Goal: Find specific page/section: Find specific page/section

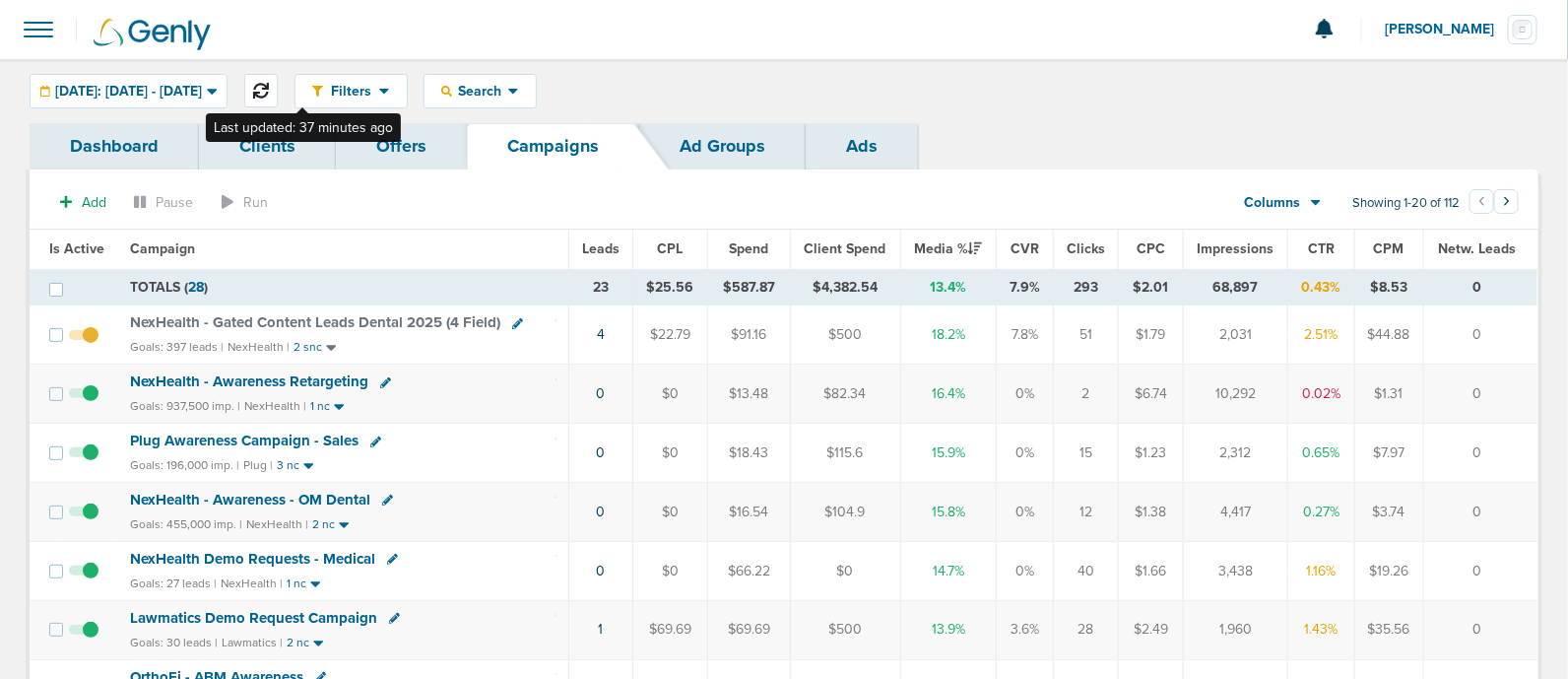
click at [277, 79] on button at bounding box center [261, 91] width 34 height 34
click at [277, 80] on button at bounding box center [261, 91] width 34 height 34
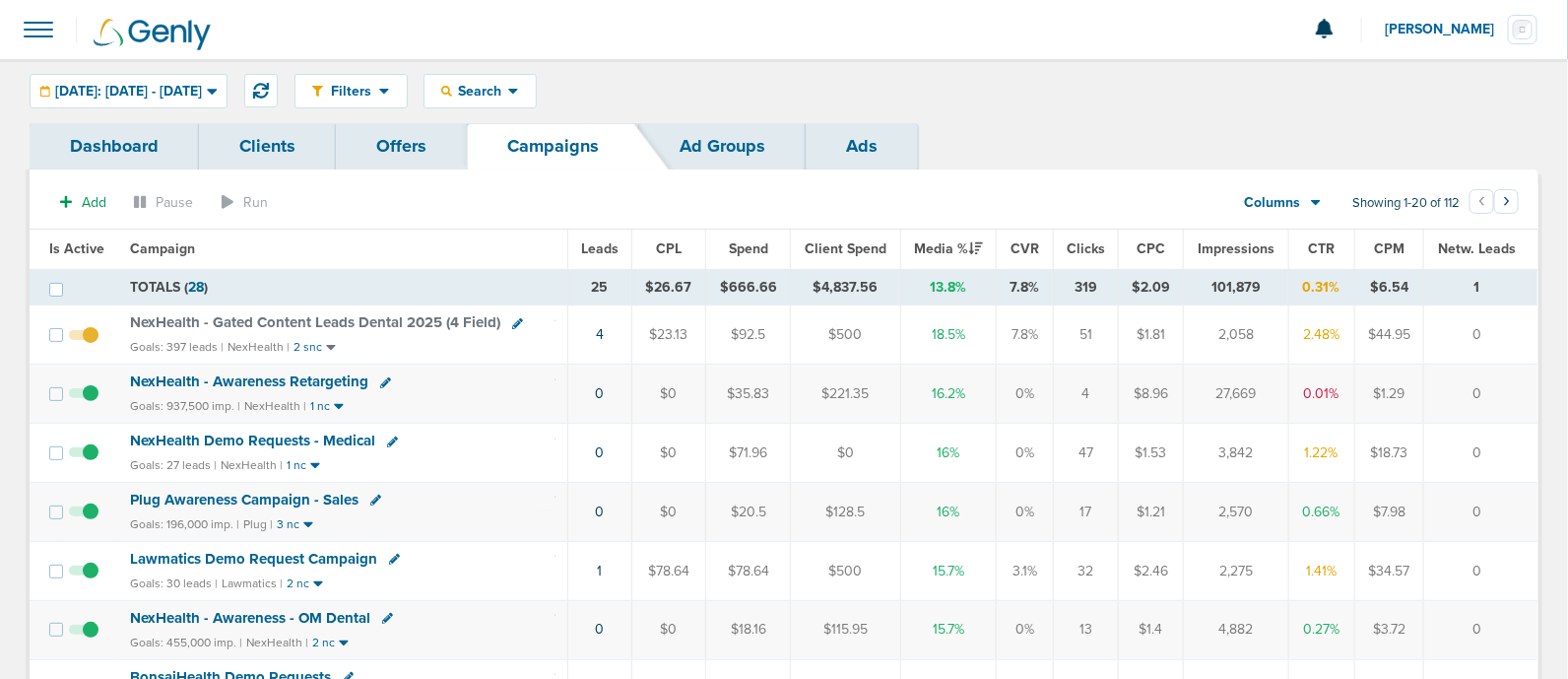
drag, startPoint x: 33, startPoint y: 226, endPoint x: 1497, endPoint y: 503, distance: 1490.0
drag, startPoint x: 668, startPoint y: 332, endPoint x: 1541, endPoint y: 627, distance: 921.5
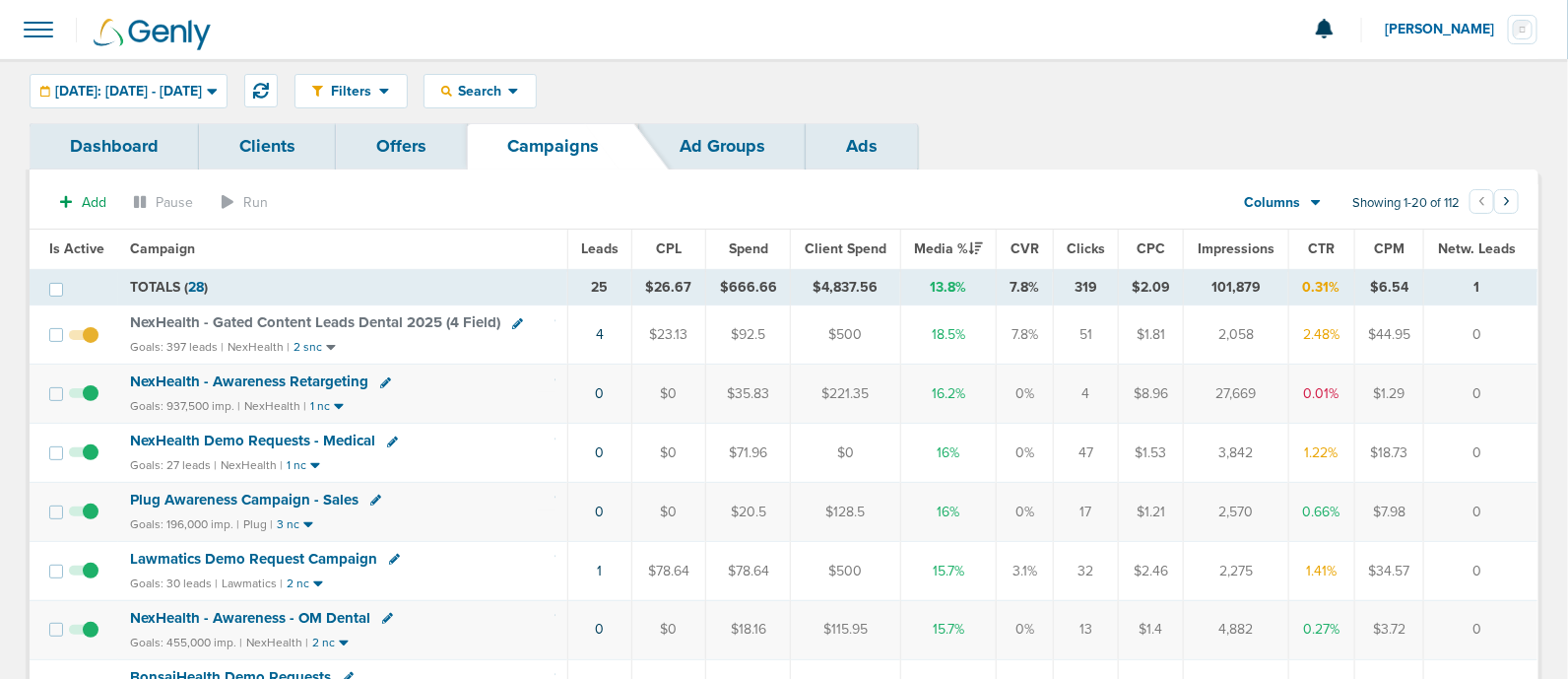
click at [508, 93] on span "Search" at bounding box center [479, 91] width 56 height 17
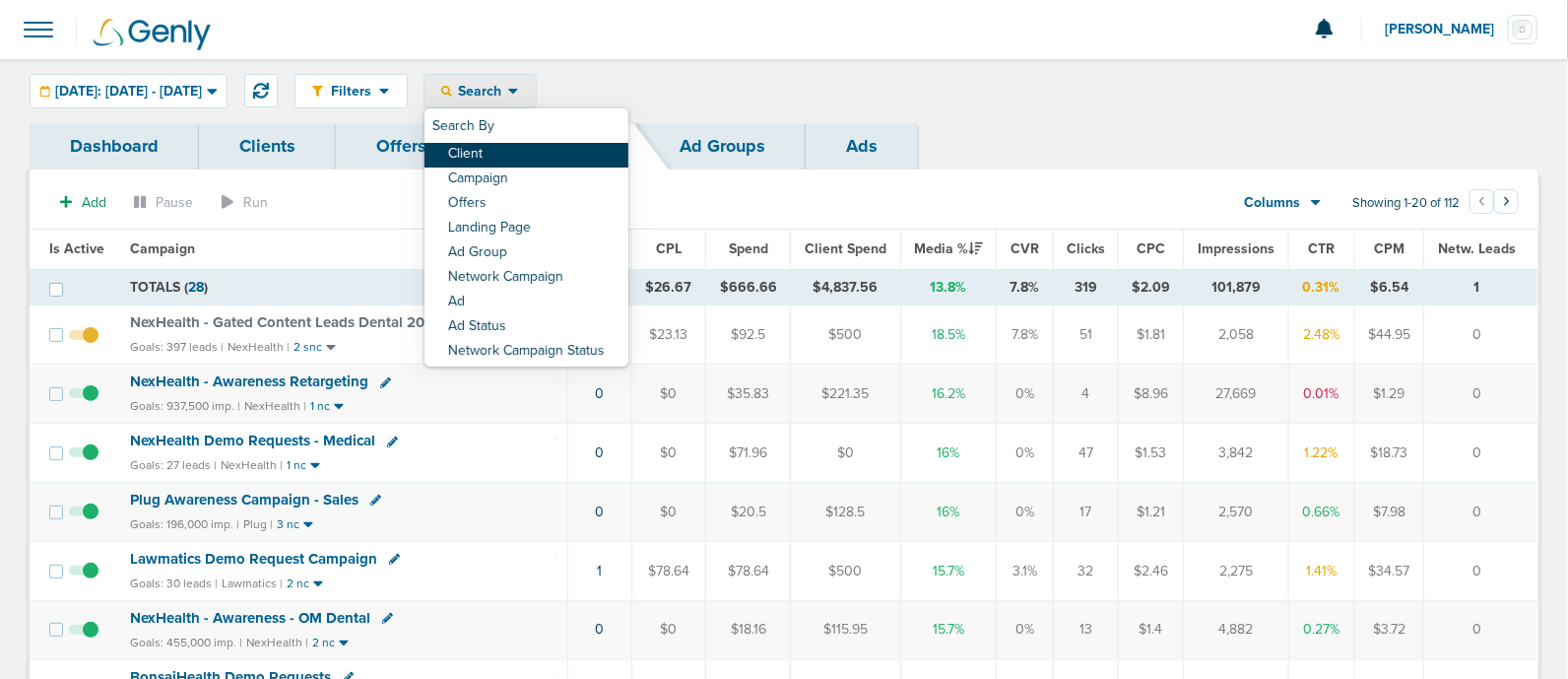
click at [560, 154] on link "Client" at bounding box center [527, 155] width 204 height 25
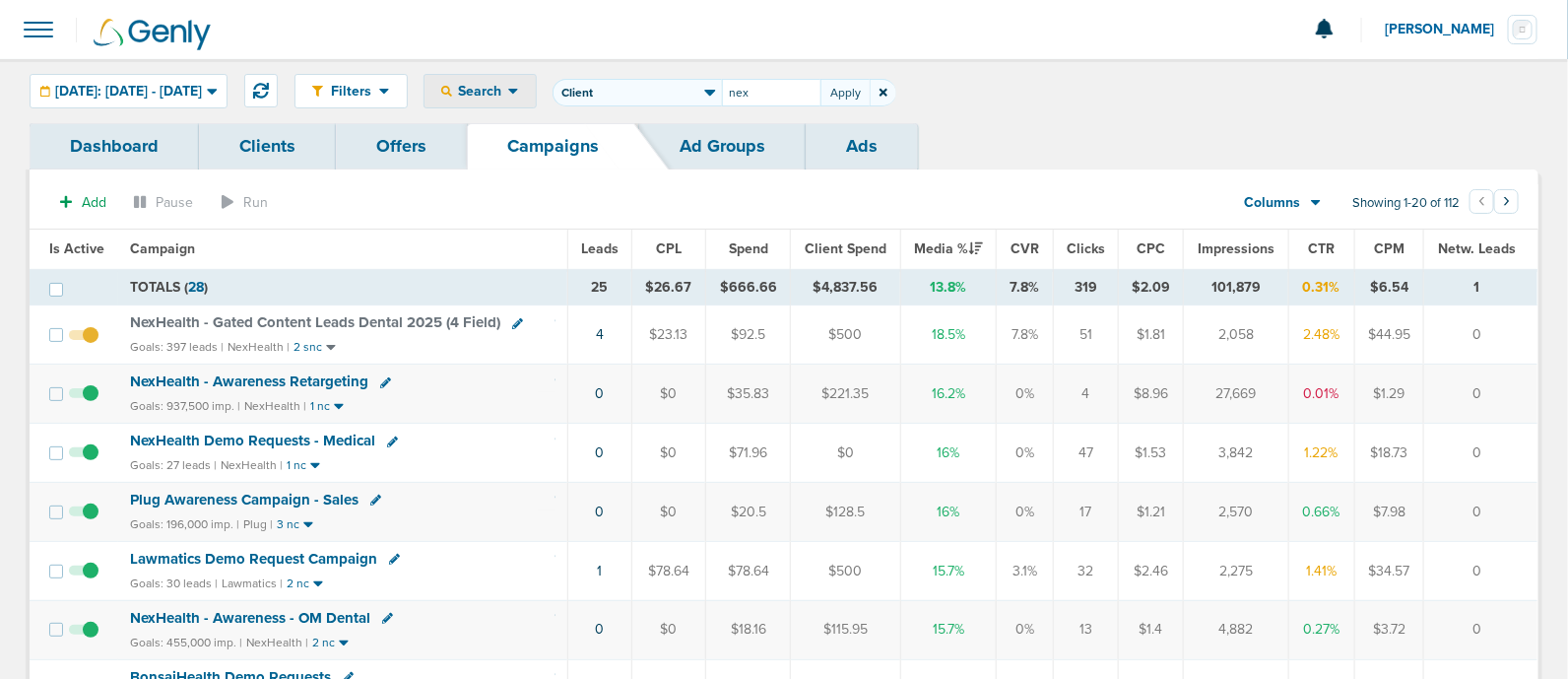
type input "nex"
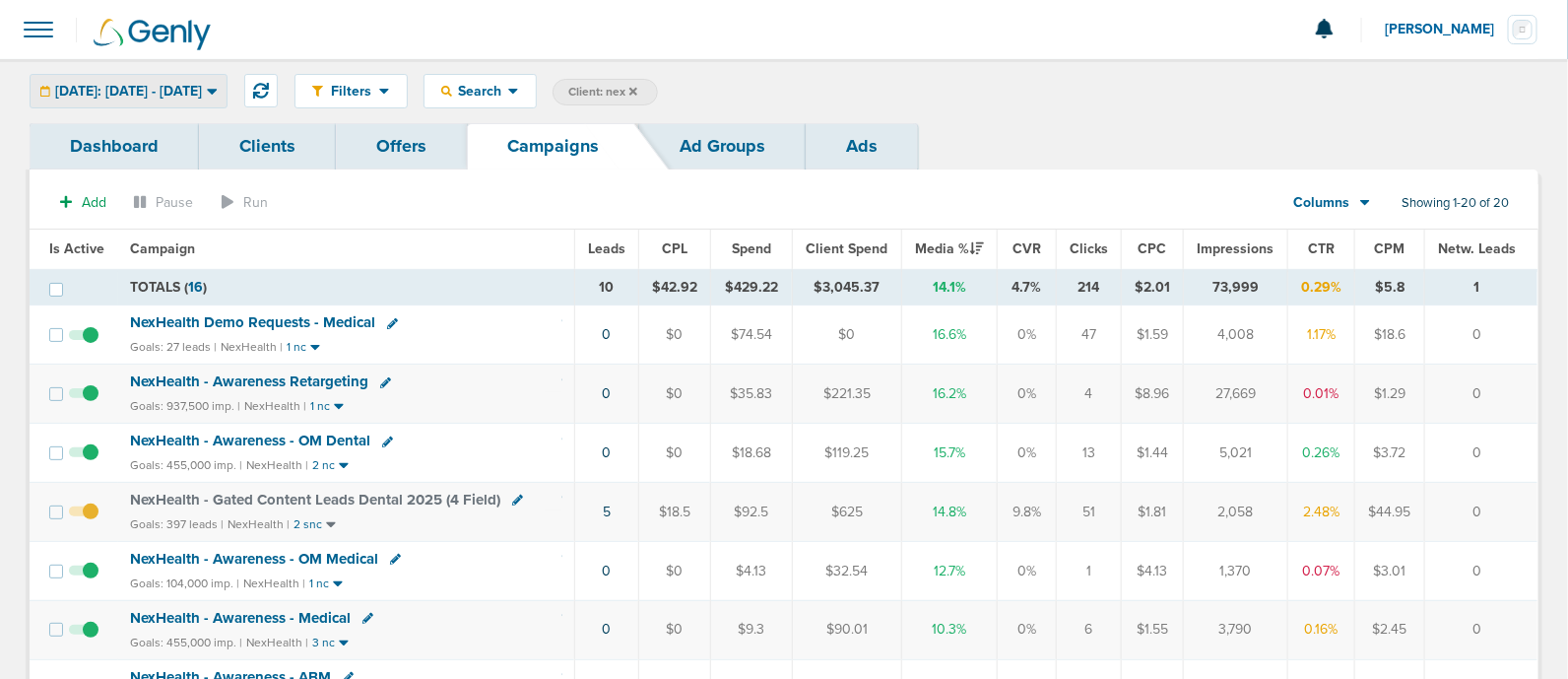
click at [227, 86] on div "[DATE]: [DATE] - [DATE]" at bounding box center [129, 91] width 196 height 33
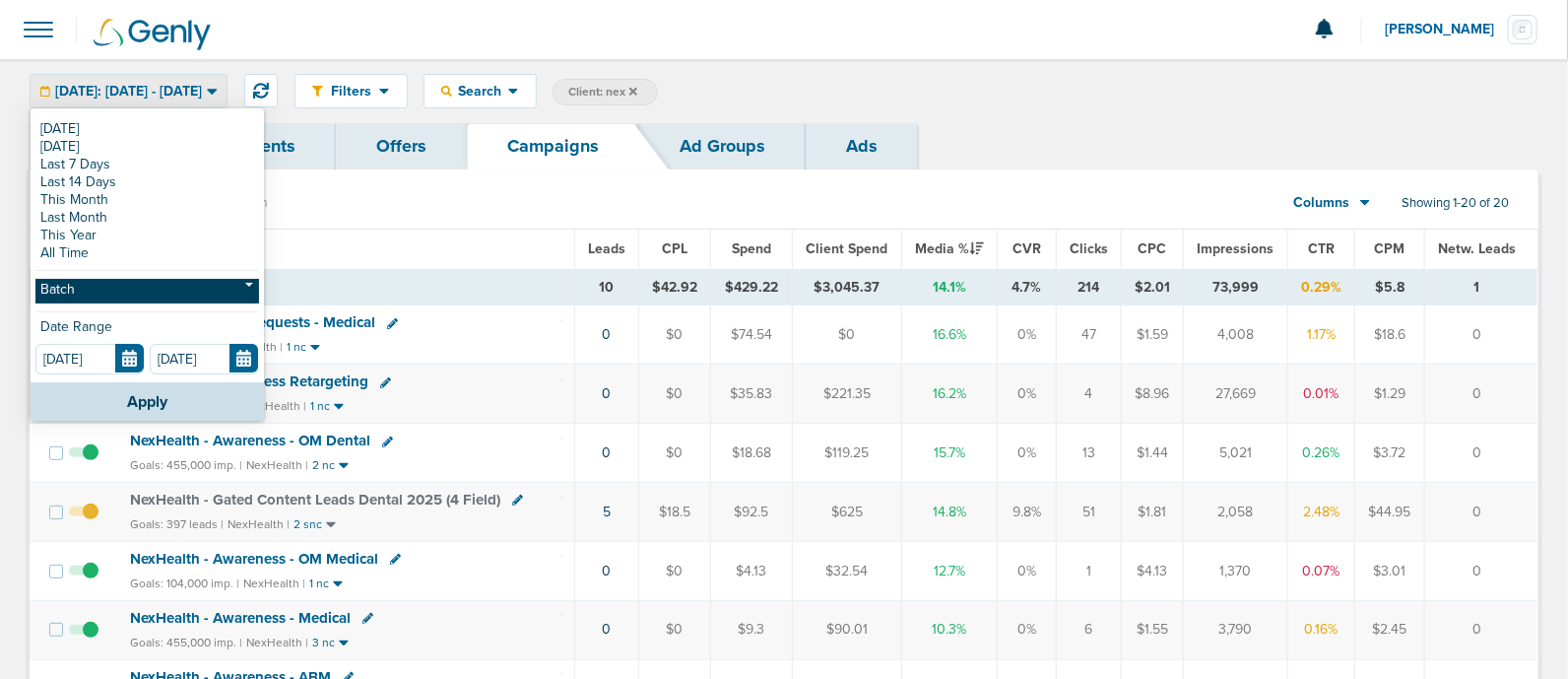
click at [163, 290] on link "Batch" at bounding box center [148, 290] width 224 height 25
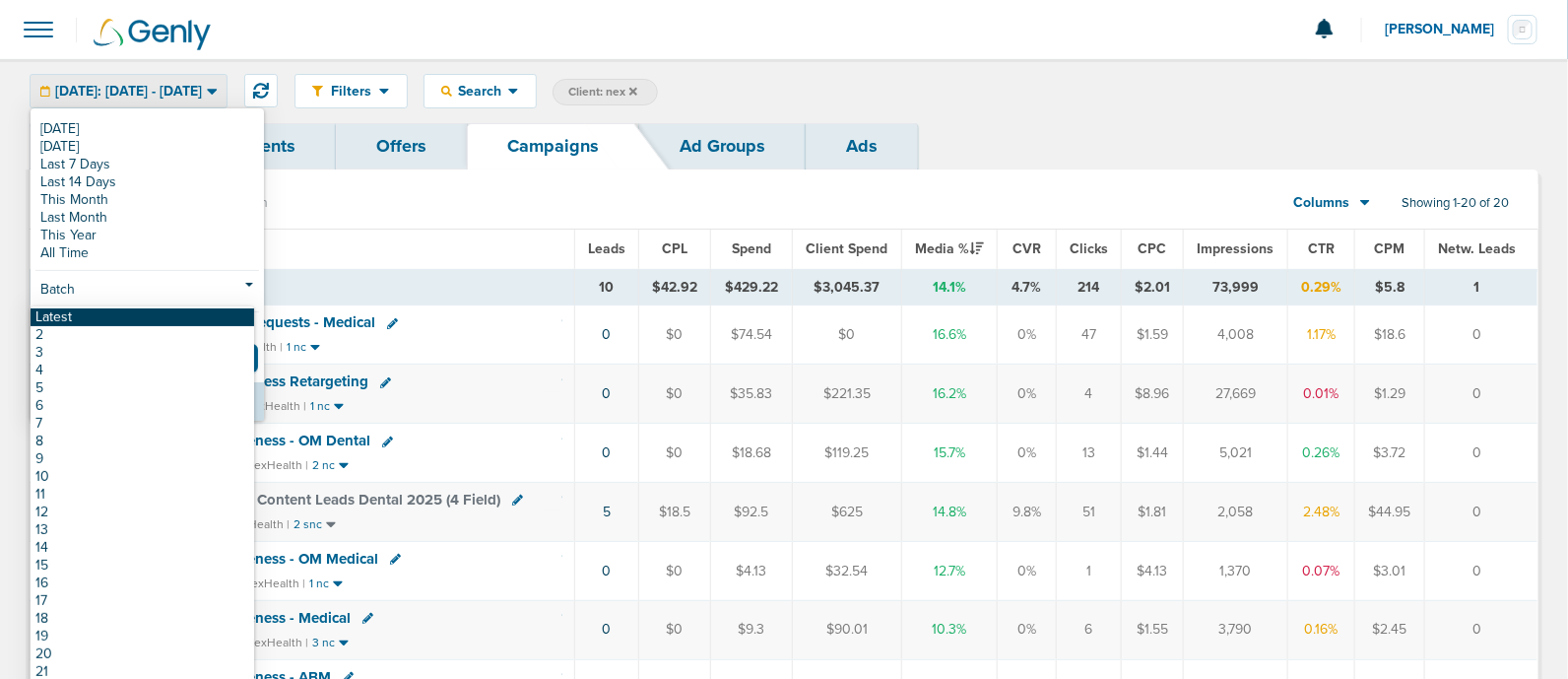
click at [123, 317] on link "Latest" at bounding box center [143, 317] width 224 height 18
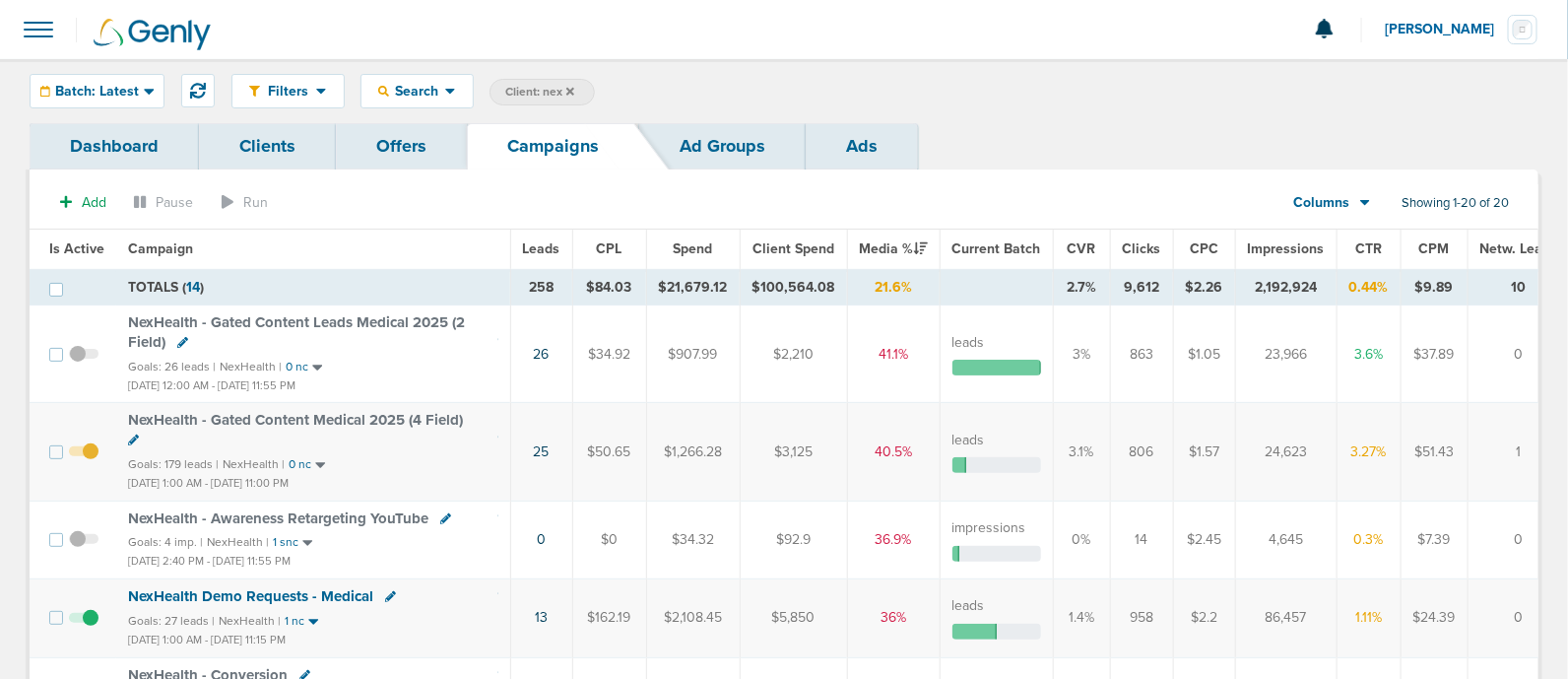
click at [1283, 251] on span "Impressions" at bounding box center [1287, 249] width 77 height 17
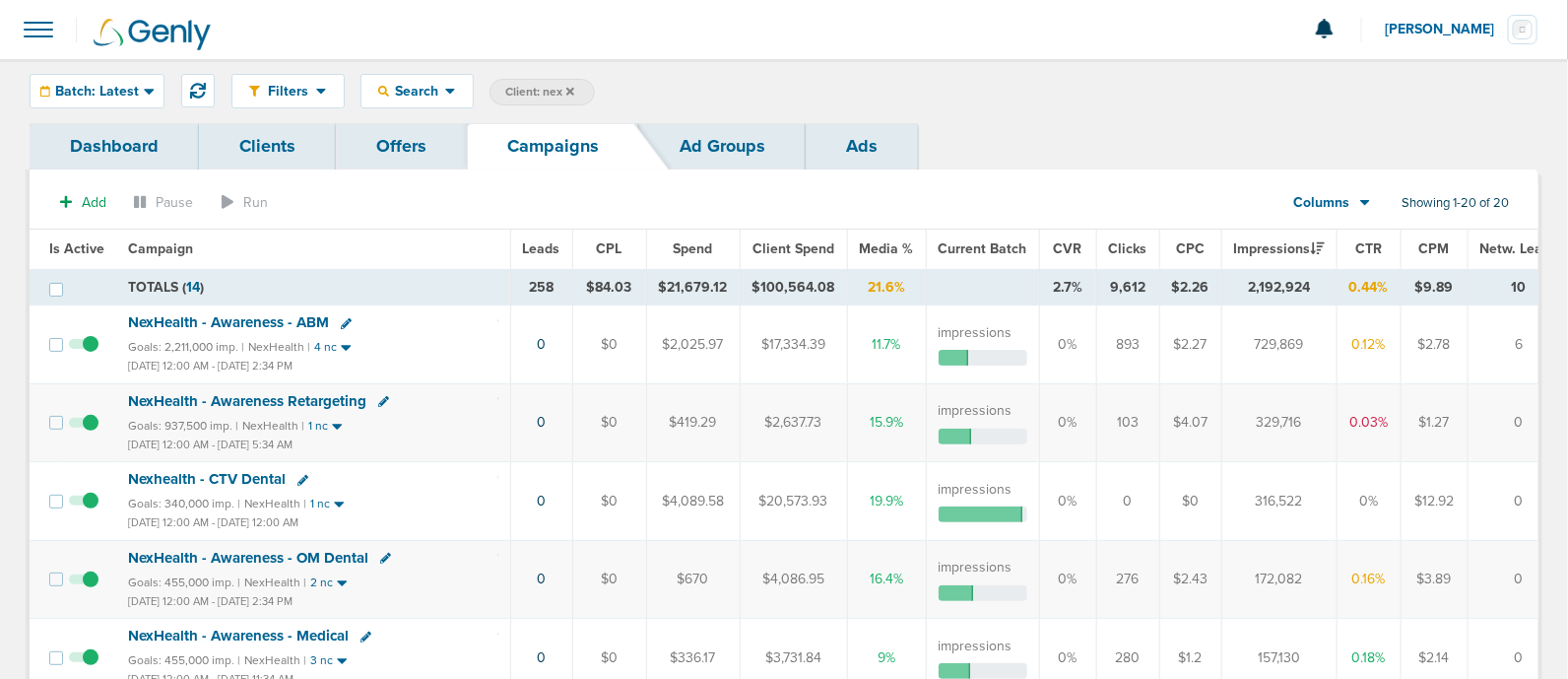
click at [1125, 66] on div "Filters Active Only Settings Status Active Inactive Objectives MQL SQL Traffic …" at bounding box center [784, 91] width 1568 height 64
click at [537, 92] on span "Client: nex" at bounding box center [540, 92] width 69 height 17
type input "n"
type input "law"
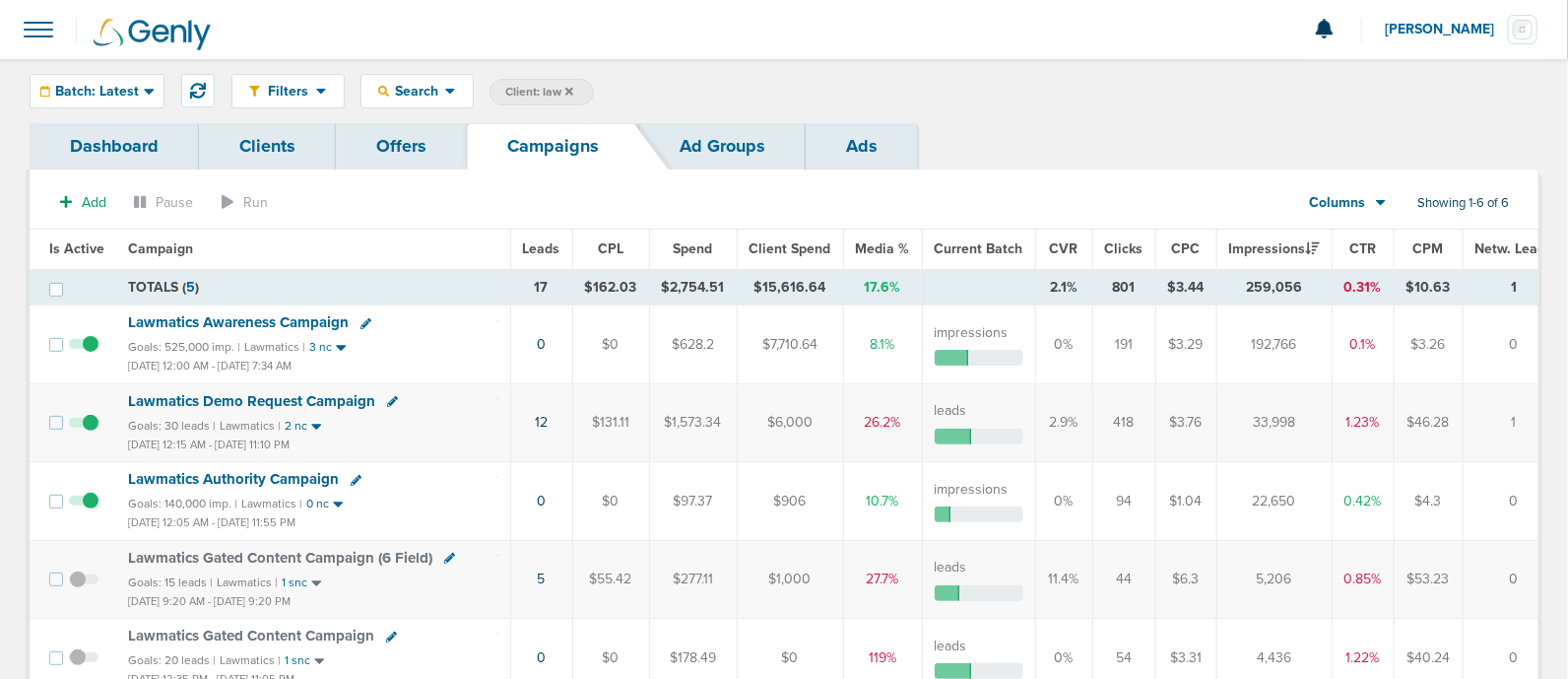
click at [531, 85] on span "Client: law" at bounding box center [539, 92] width 68 height 17
type input "l"
type input "o"
type input "bonsai"
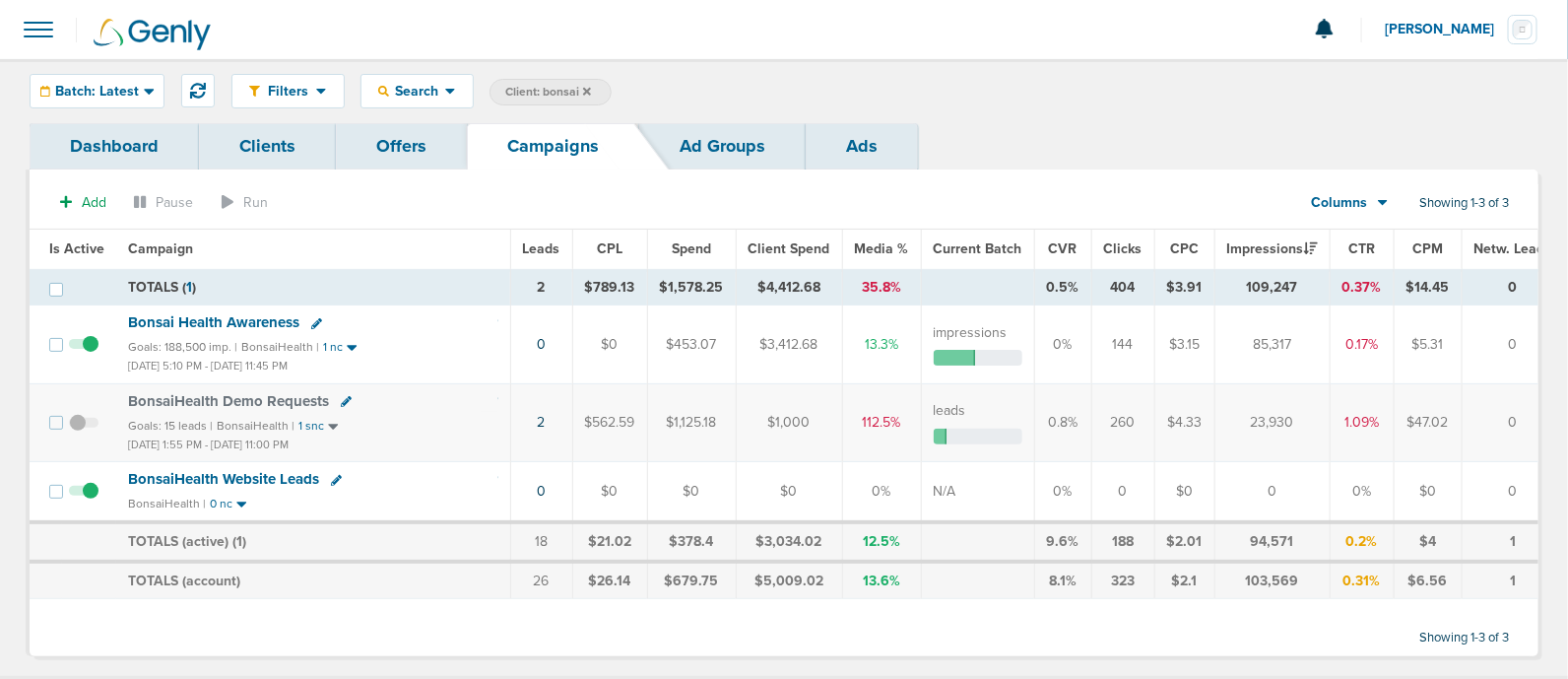
drag, startPoint x: 156, startPoint y: 388, endPoint x: 395, endPoint y: 455, distance: 248.2
click at [395, 455] on td "BonsaiHealth Demo Requests Goals: 15 leads | BonsaiHealth | 1 snc [DATE] 1:55 P…" at bounding box center [313, 422] width 394 height 78
click at [392, 445] on div "[DATE] 1:55 PM - [DATE] 11:00 PM" at bounding box center [313, 444] width 370 height 20
drag, startPoint x: 392, startPoint y: 445, endPoint x: 120, endPoint y: 389, distance: 277.7
click at [120, 389] on td "BonsaiHealth Demo Requests Goals: 15 leads | BonsaiHealth | 1 snc [DATE] 1:55 P…" at bounding box center [313, 422] width 394 height 78
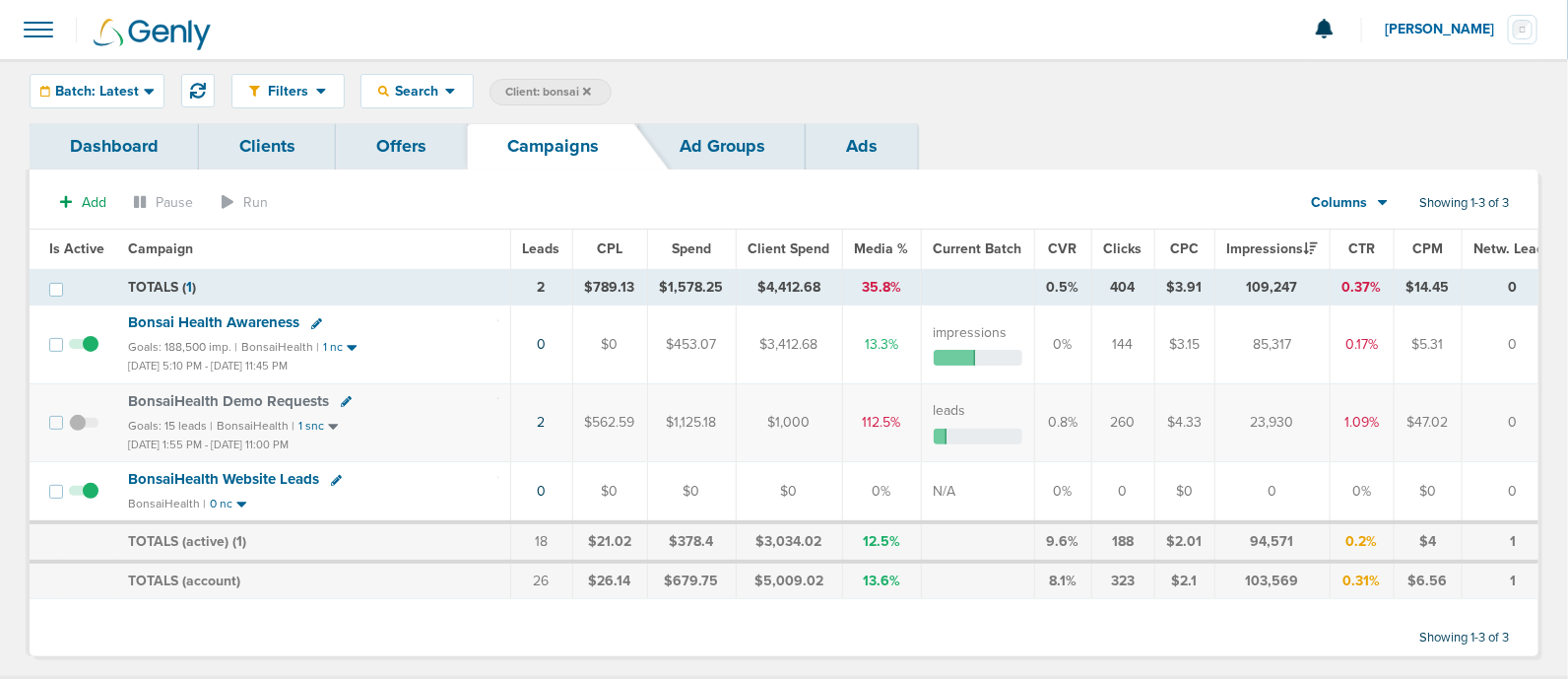
click at [402, 418] on div "Goals: 15 leads | BonsaiHealth | 1 snc" at bounding box center [313, 426] width 370 height 17
drag, startPoint x: 1236, startPoint y: 336, endPoint x: 1300, endPoint y: 357, distance: 67.4
click at [1300, 357] on td "85,317" at bounding box center [1272, 344] width 115 height 78
click at [537, 86] on span "Client: bonsai" at bounding box center [548, 92] width 86 height 17
type input "b"
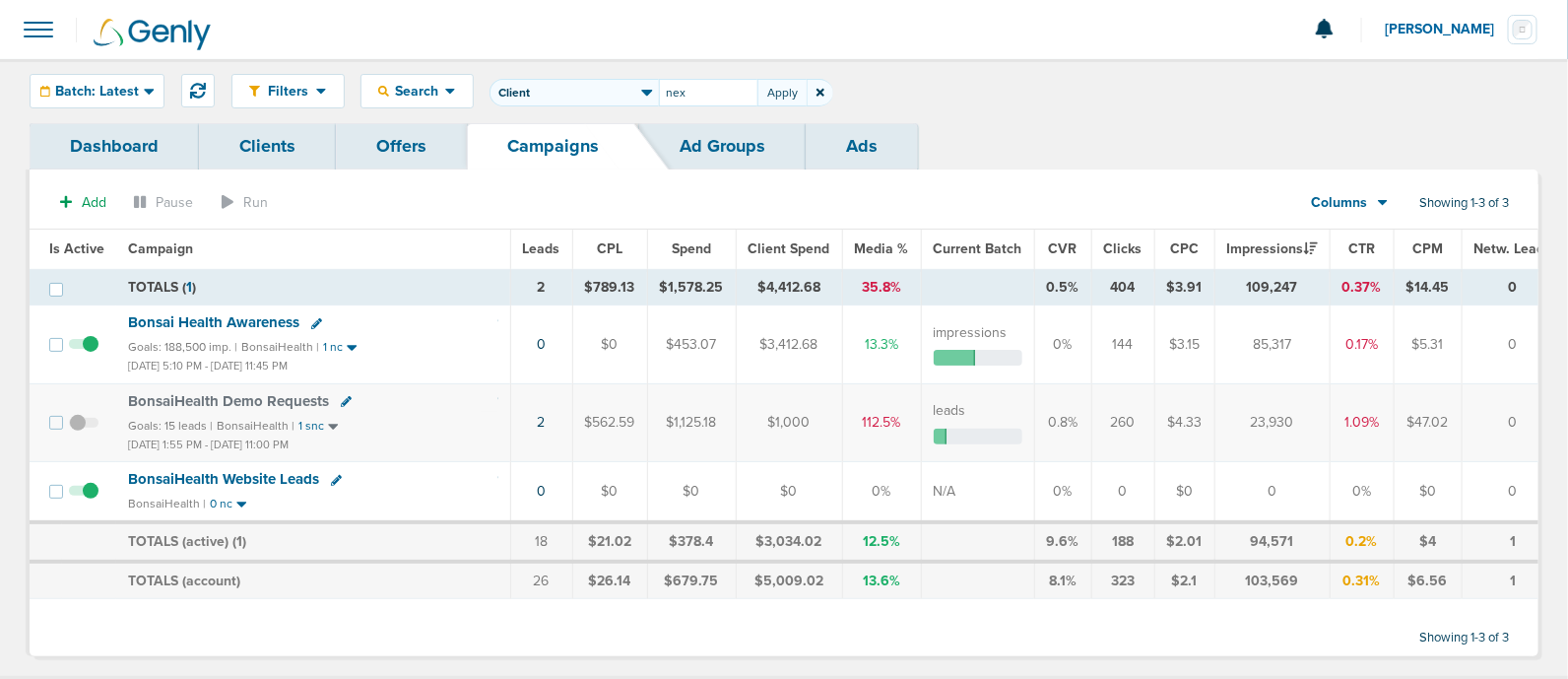
type input "nex"
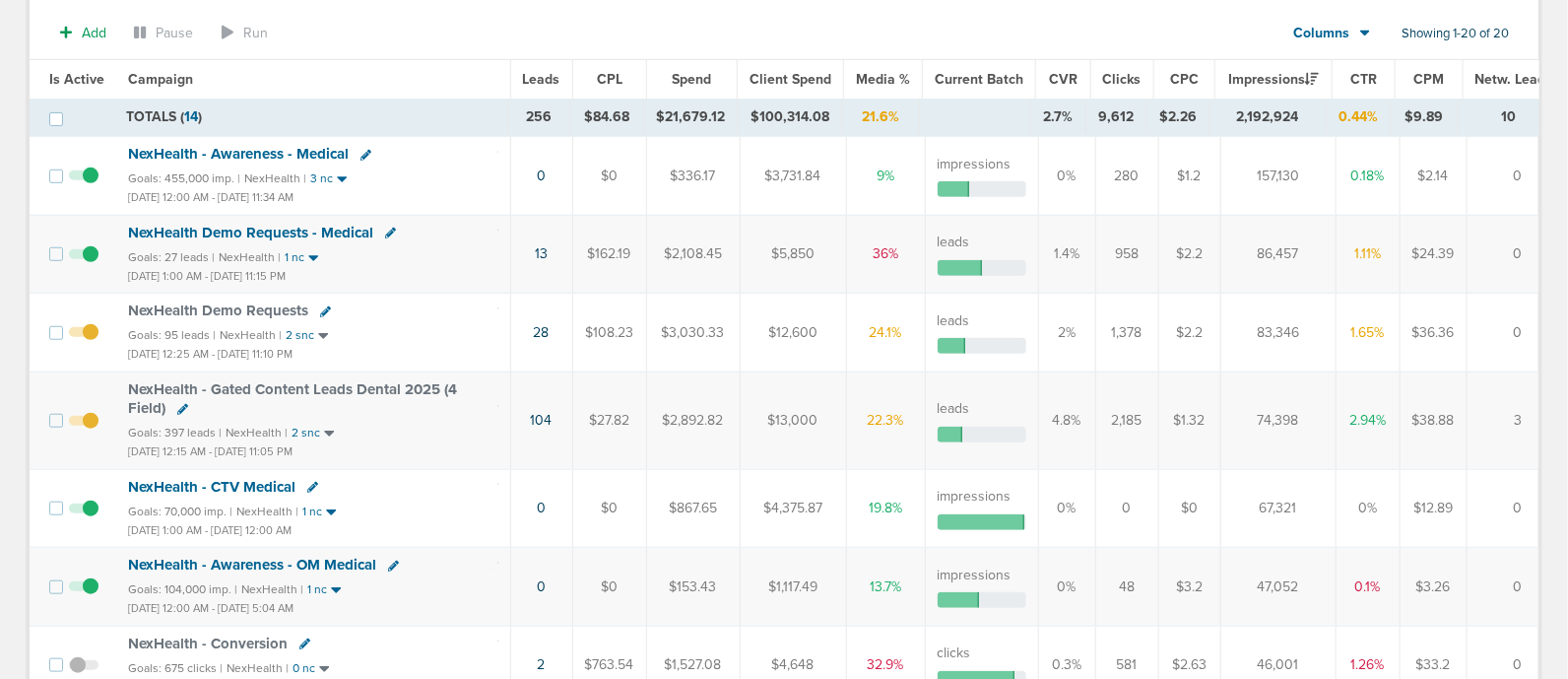
scroll to position [492, 0]
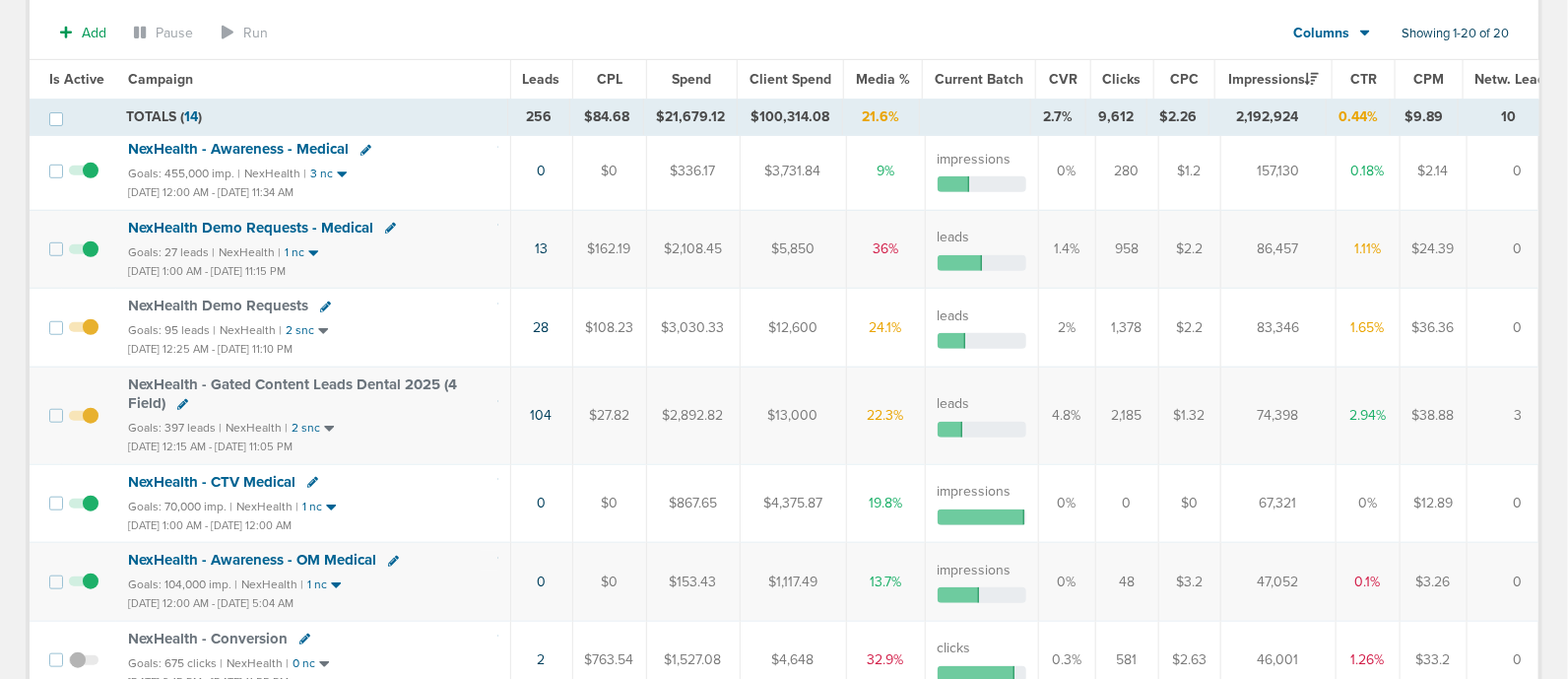
click at [315, 219] on span "NexHealth Demo Requests - Medical" at bounding box center [251, 228] width 246 height 18
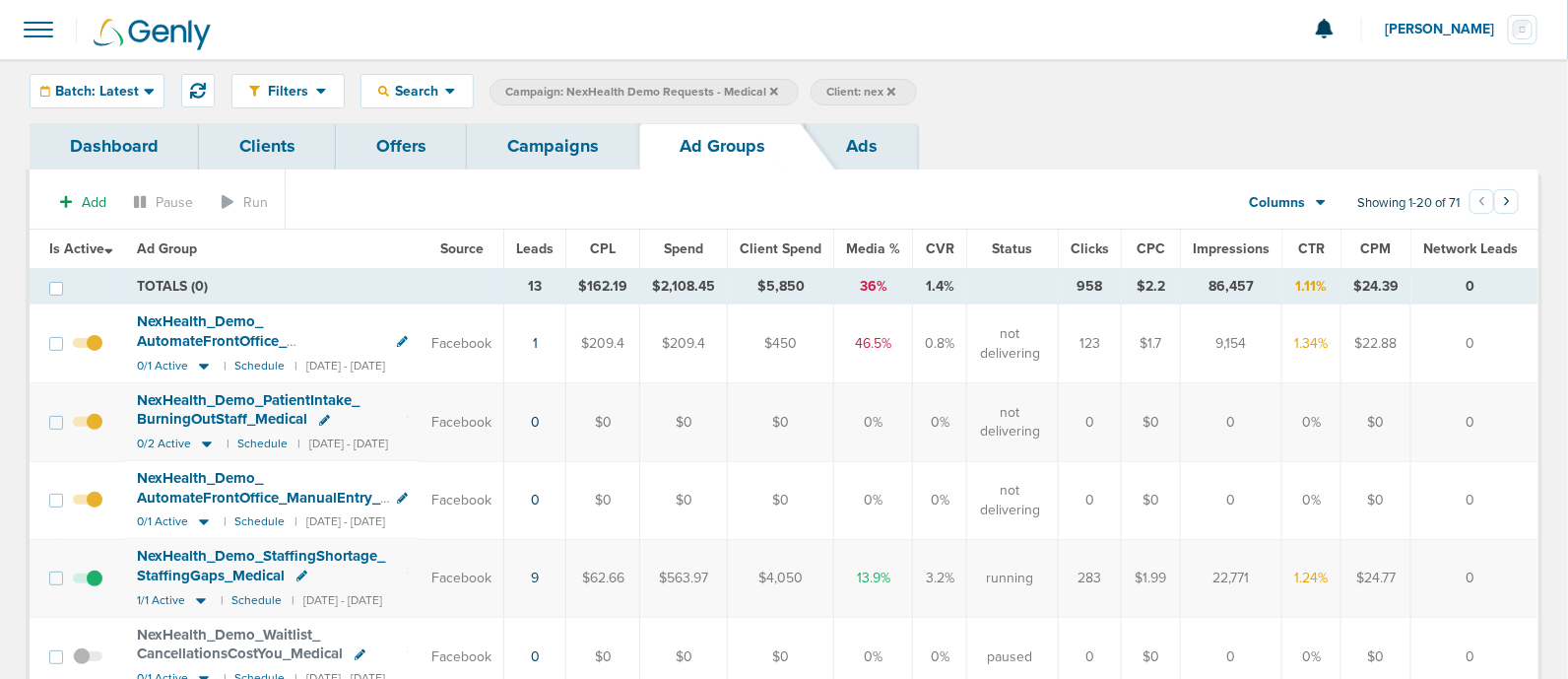
click at [530, 143] on link "Campaigns" at bounding box center [553, 146] width 172 height 47
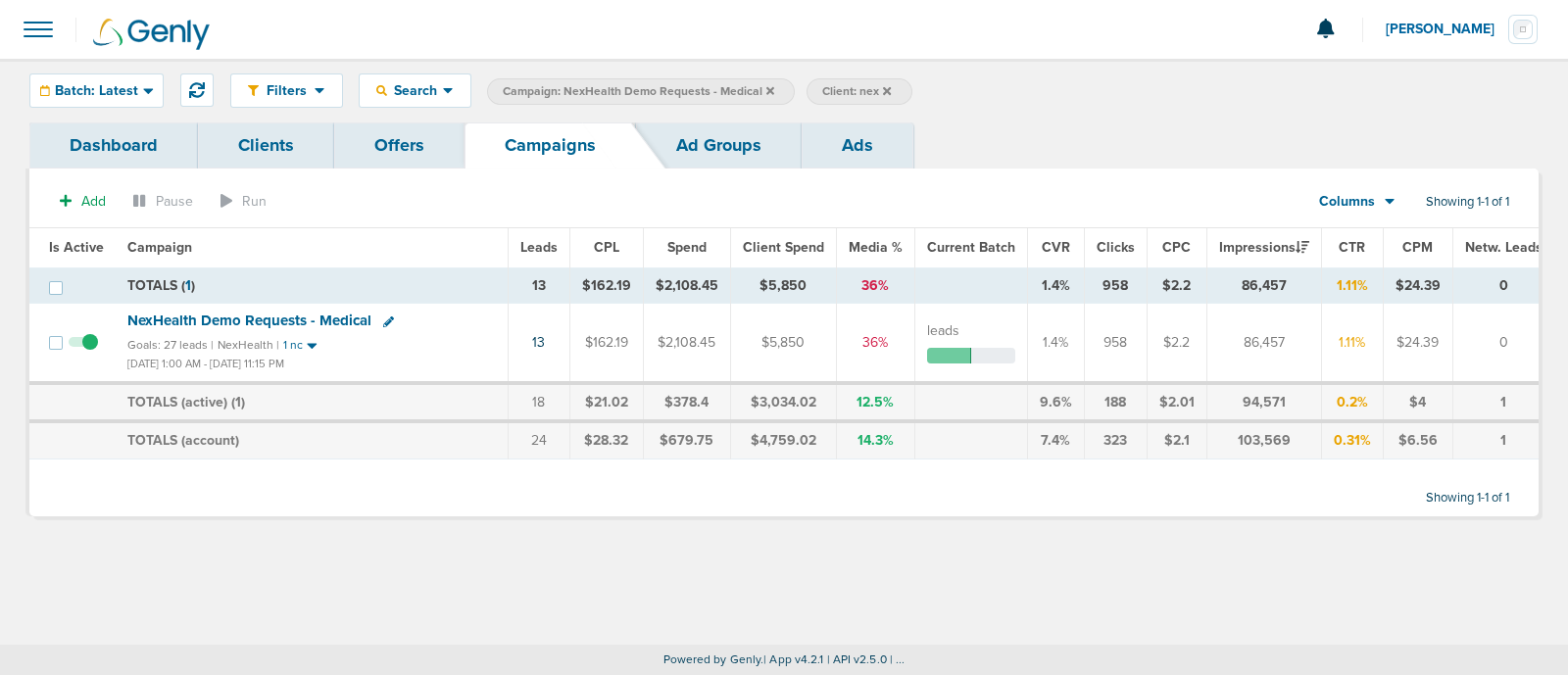
click at [768, 87] on icon at bounding box center [771, 90] width 8 height 8
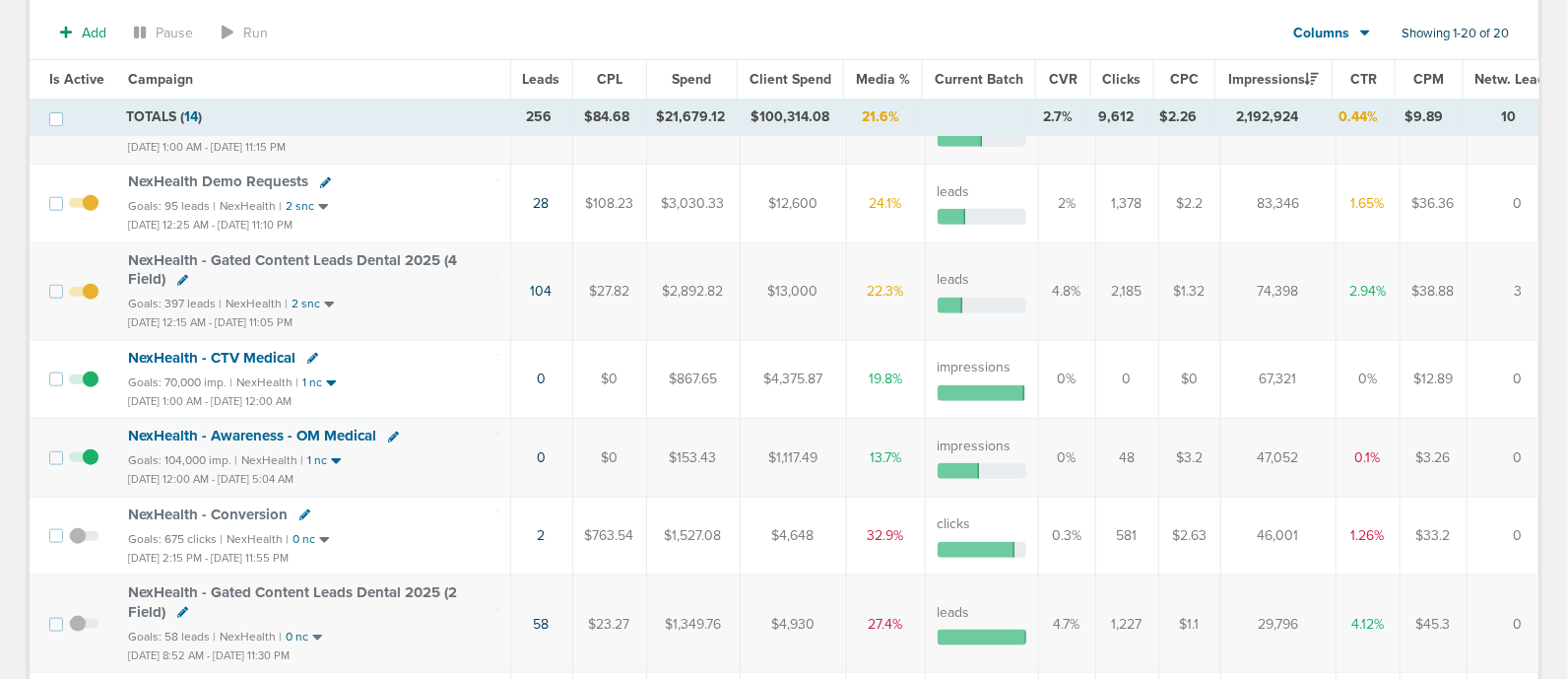
scroll to position [122, 0]
